Goal: Transaction & Acquisition: Purchase product/service

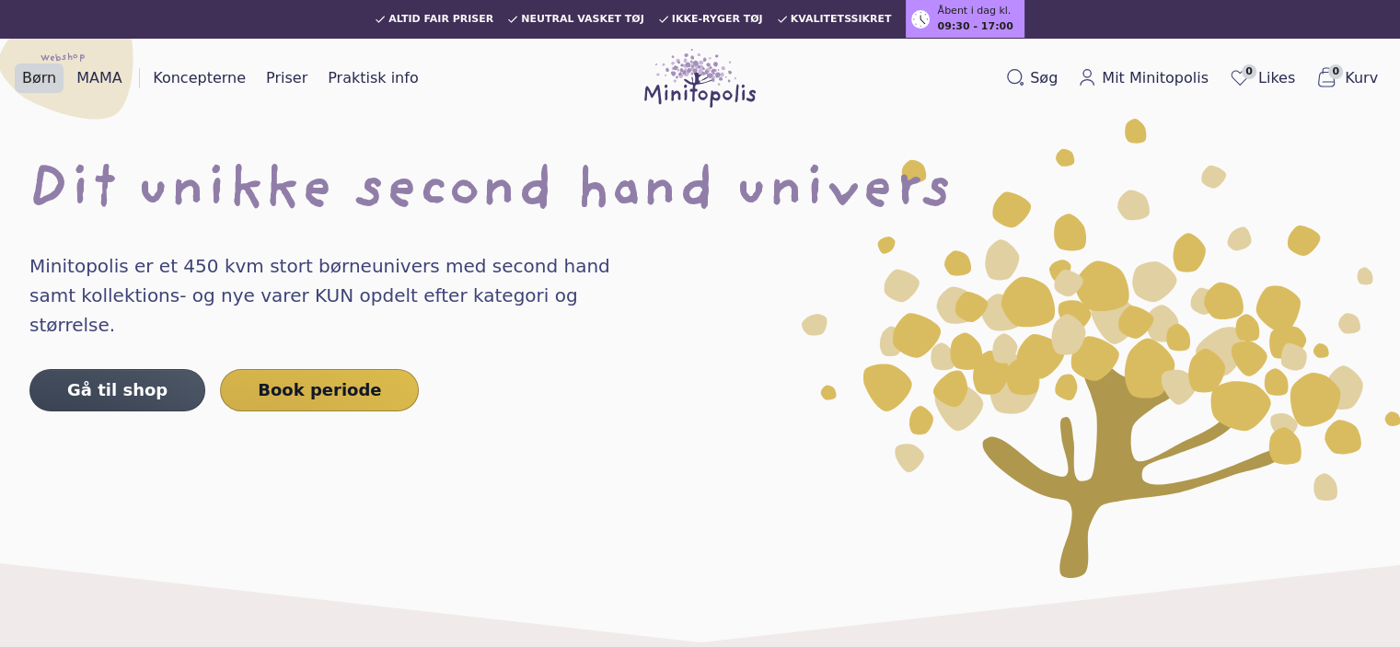
click at [52, 84] on link "Børn" at bounding box center [39, 77] width 49 height 29
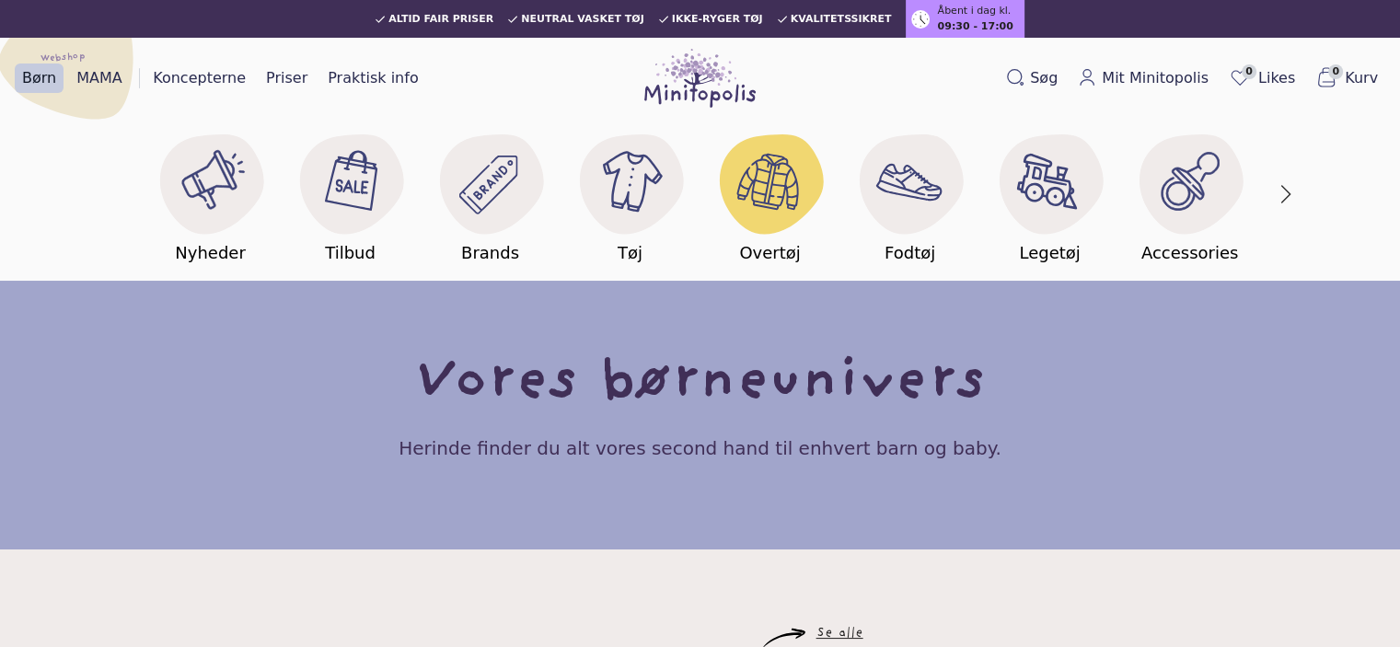
click at [736, 205] on image at bounding box center [769, 181] width 71 height 71
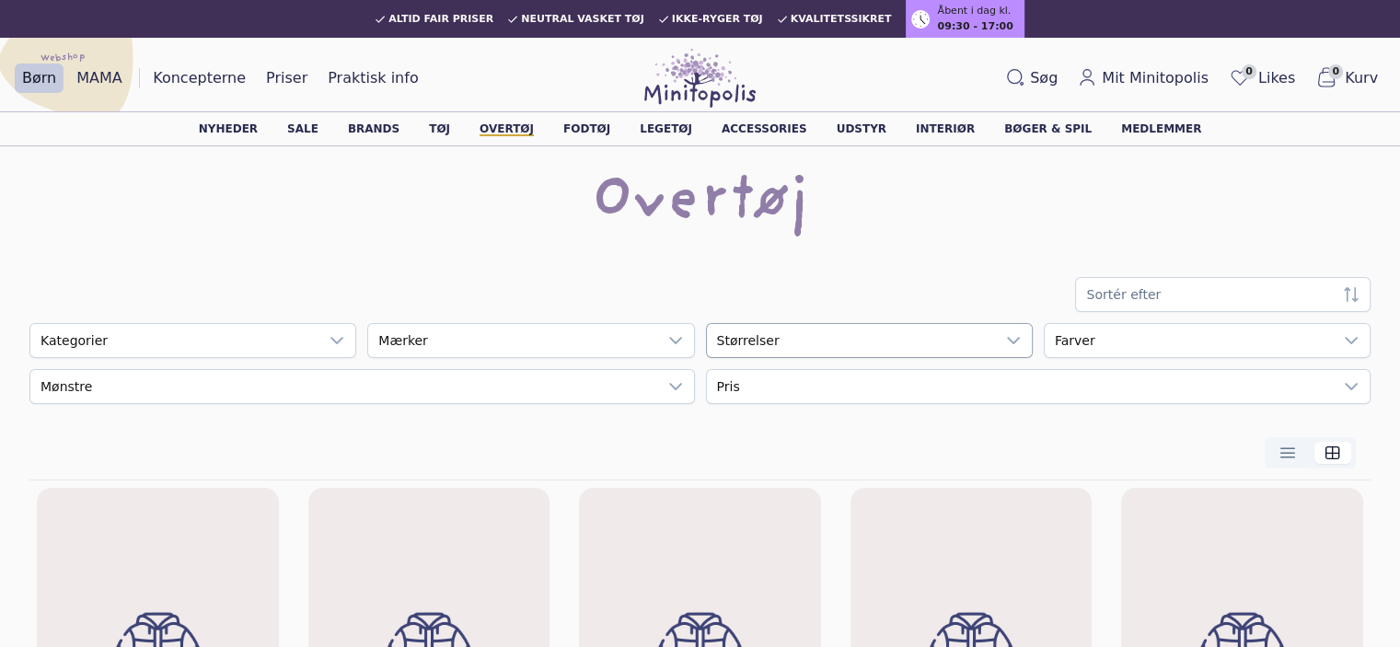
click at [707, 341] on div "empty" at bounding box center [851, 340] width 288 height 33
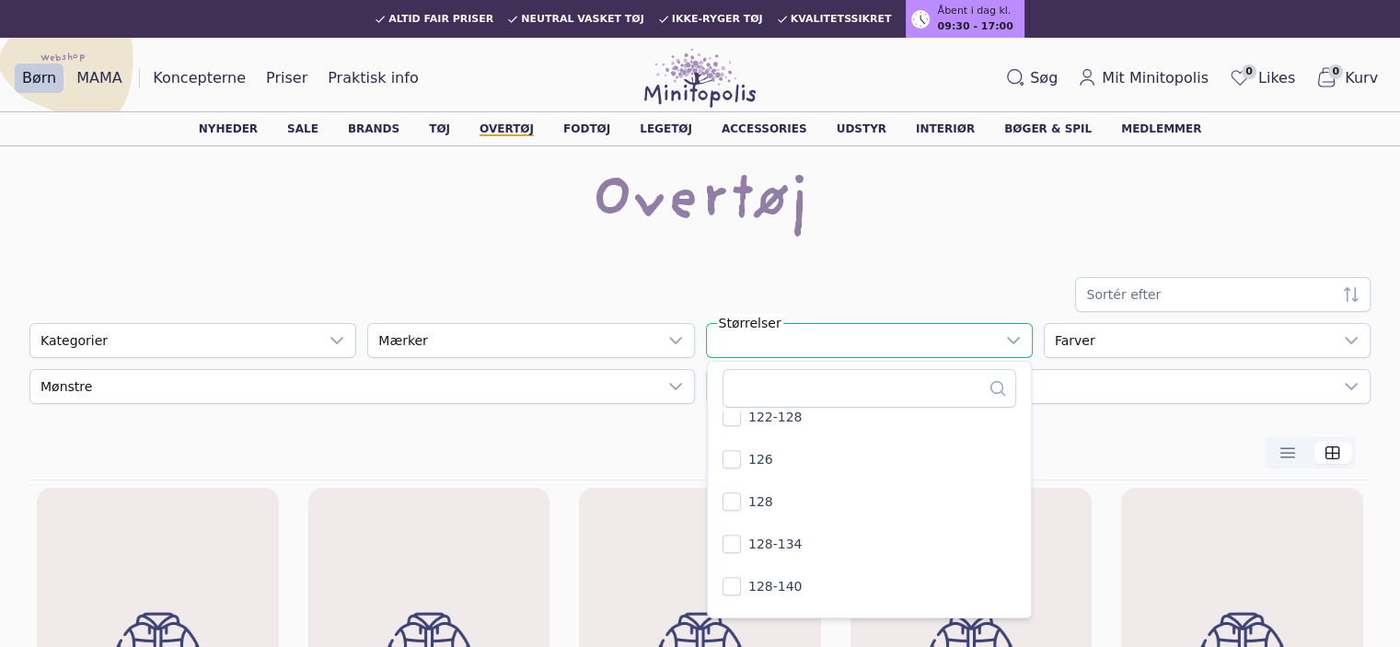
scroll to position [906, 0]
click at [748, 516] on span "128" at bounding box center [760, 516] width 25 height 18
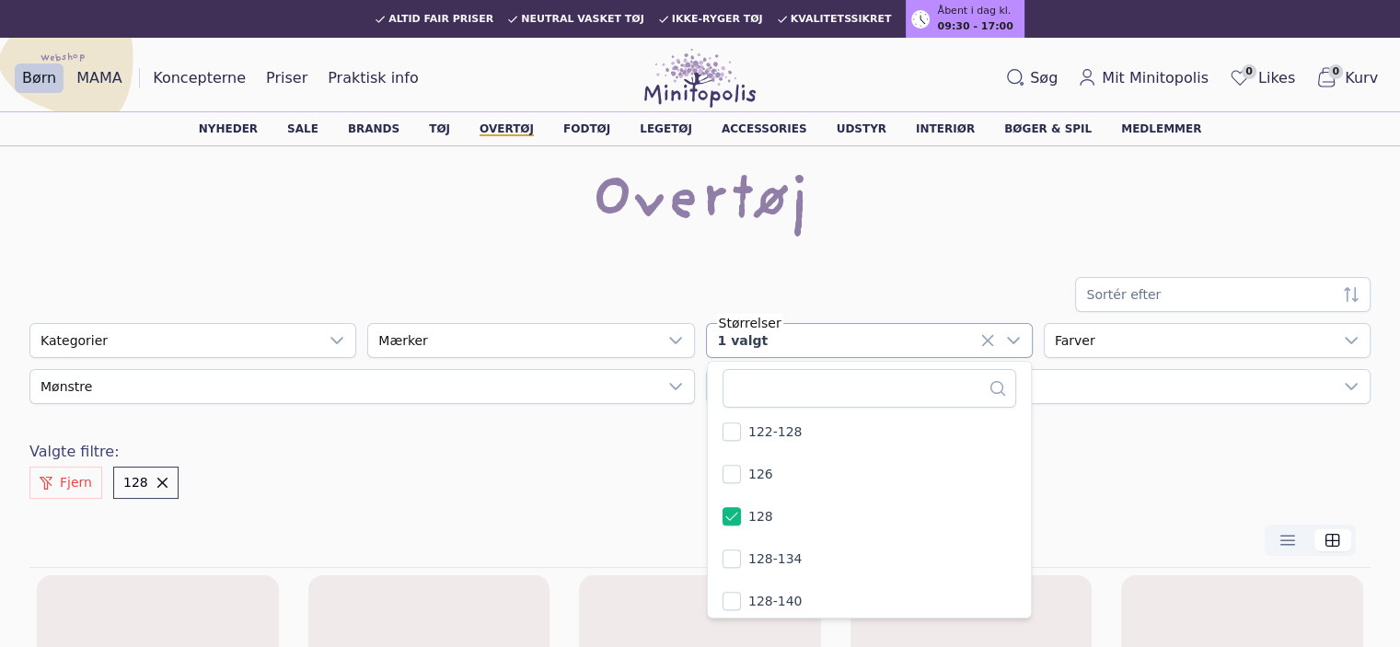
click at [711, 551] on li "128-134" at bounding box center [869, 558] width 316 height 40
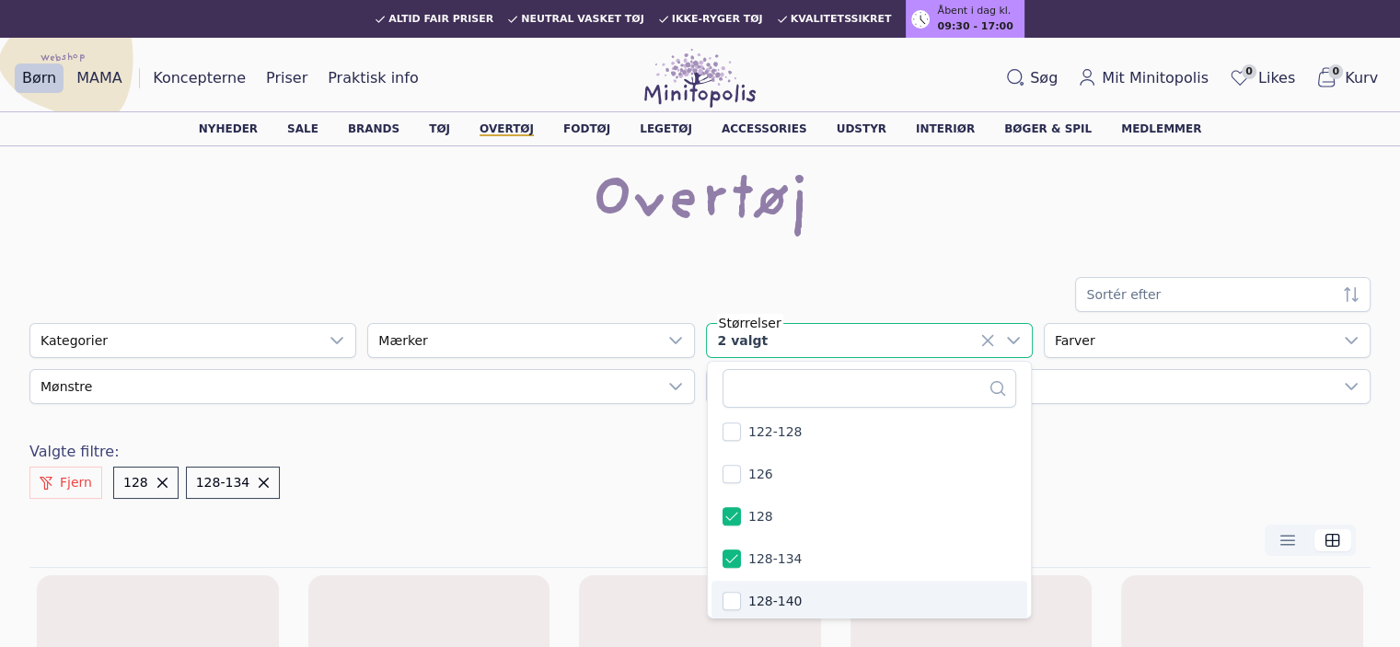
scroll to position [909, 0]
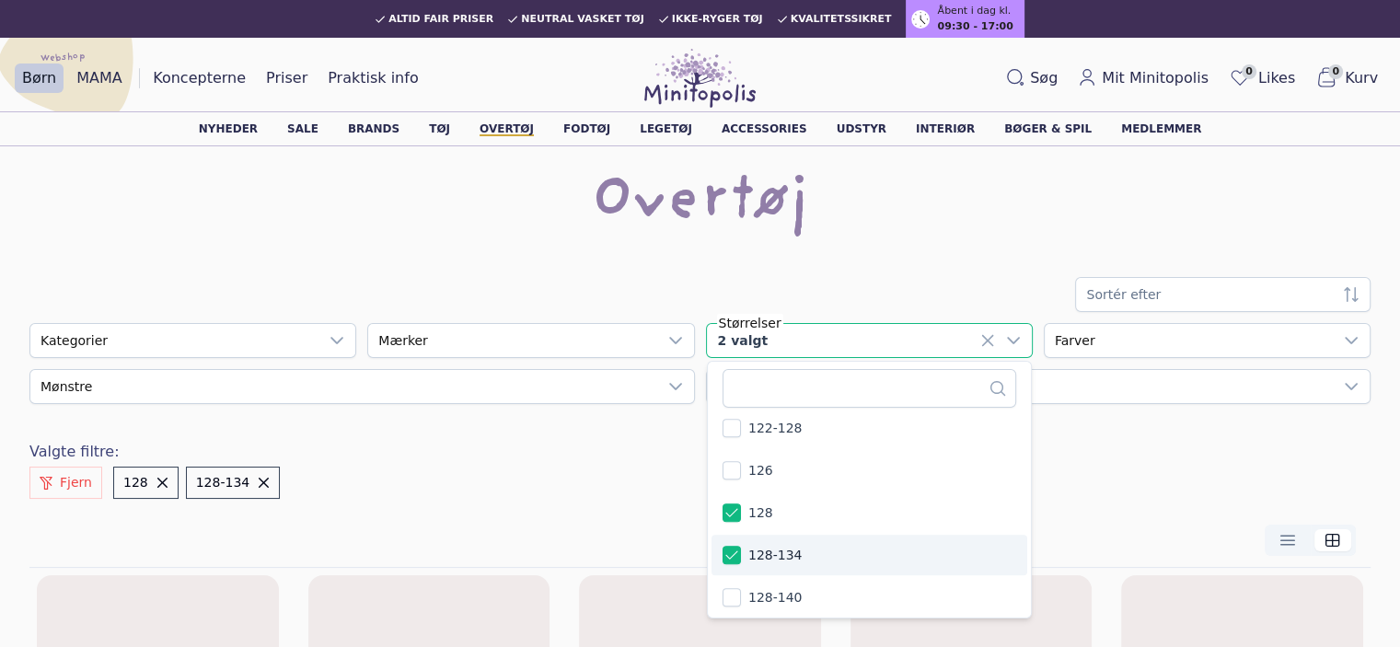
click at [875, 525] on div at bounding box center [699, 540] width 1311 height 31
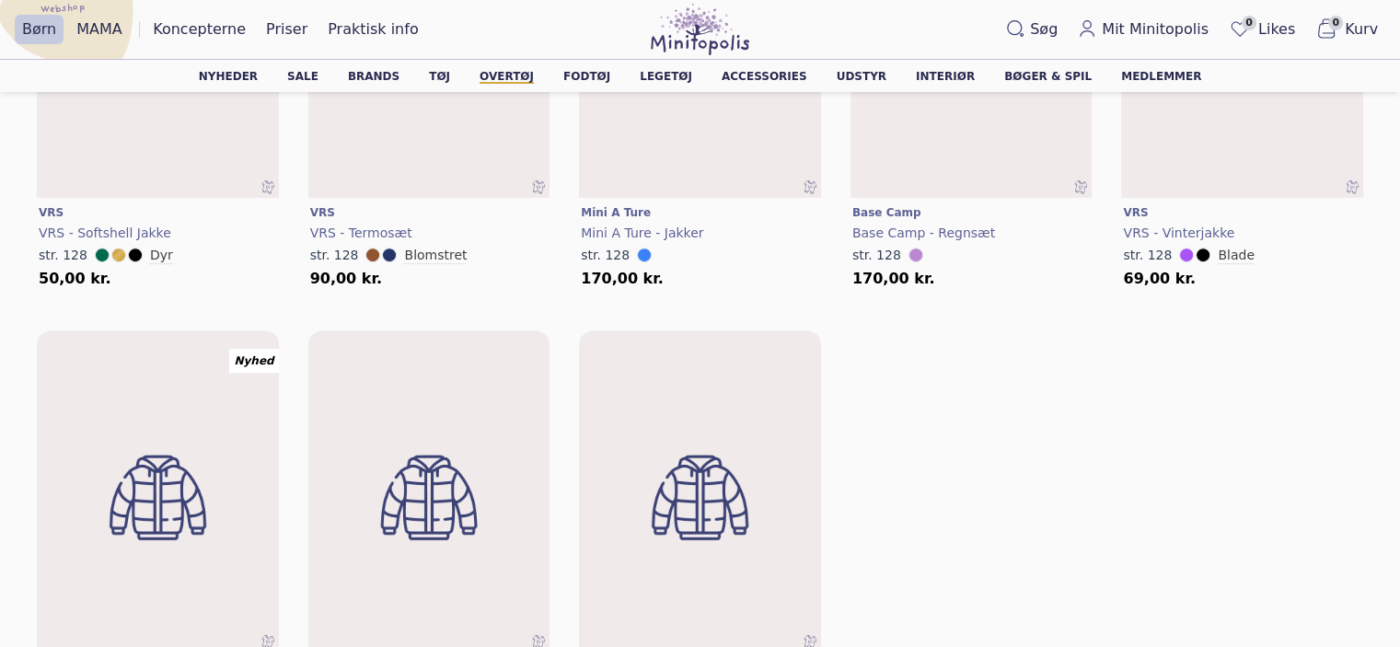
scroll to position [736, 0]
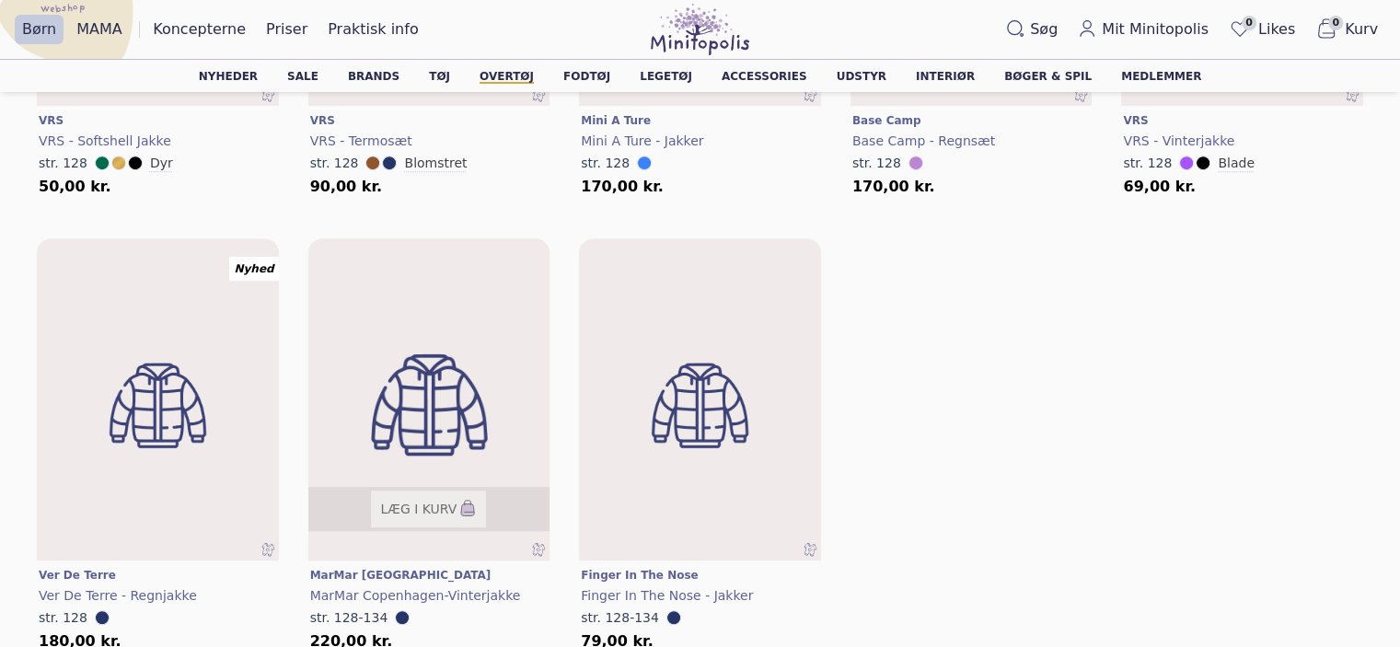
click at [430, 355] on img at bounding box center [428, 405] width 290 height 387
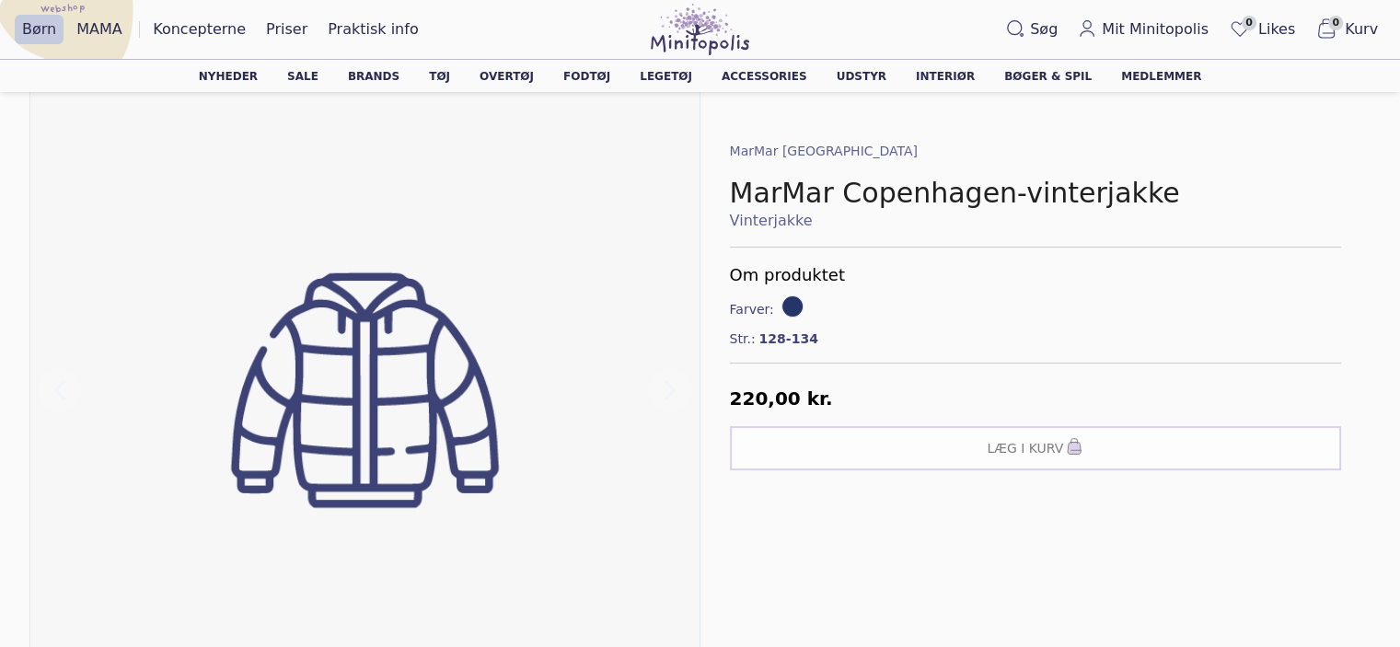
scroll to position [184, 0]
